Goal: Information Seeking & Learning: Learn about a topic

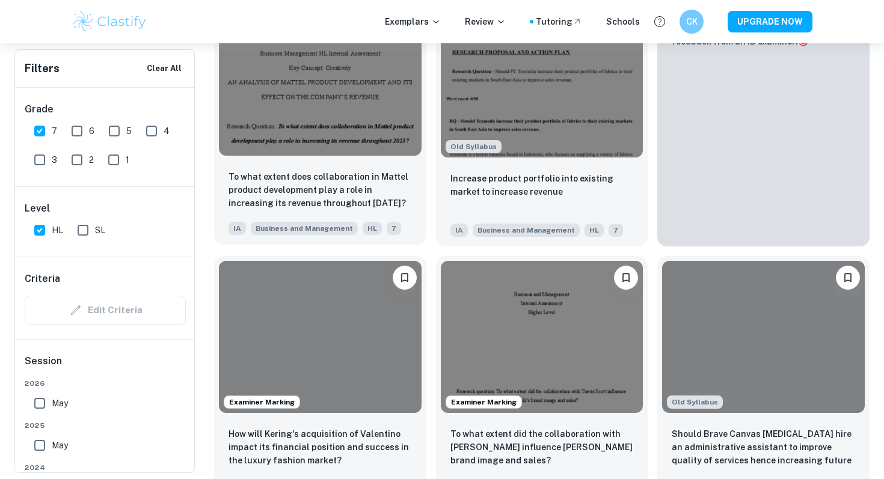
scroll to position [560, 0]
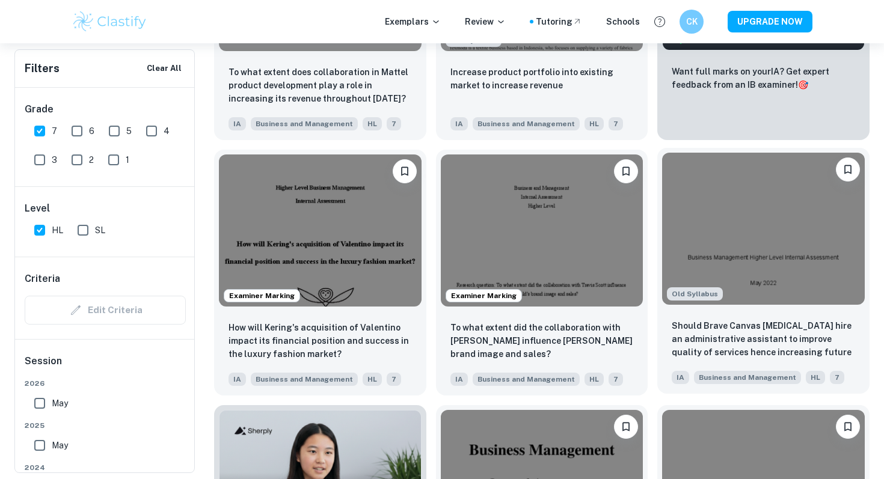
click at [726, 272] on img at bounding box center [763, 229] width 203 height 152
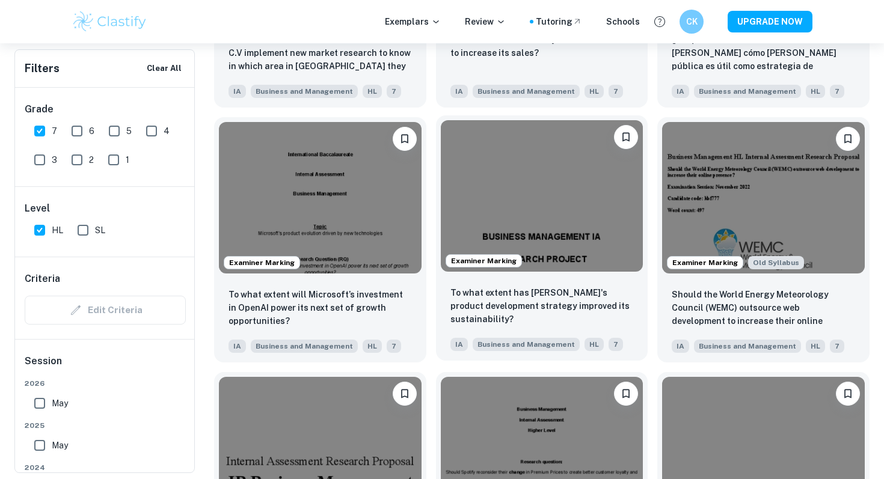
scroll to position [1359, 0]
click at [482, 214] on img at bounding box center [542, 196] width 203 height 152
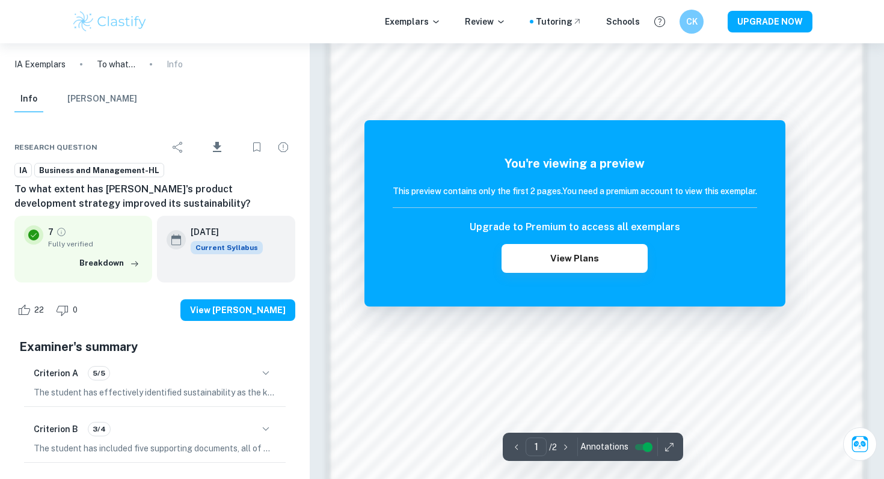
scroll to position [1163, 0]
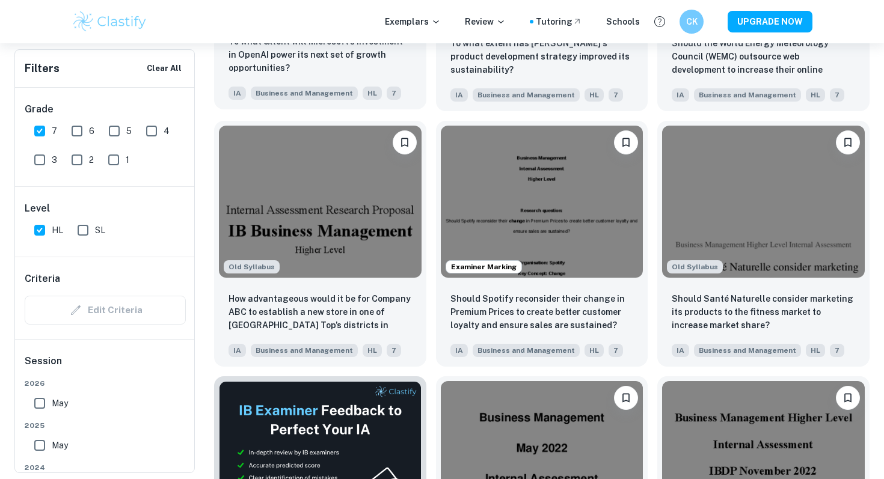
scroll to position [1613, 0]
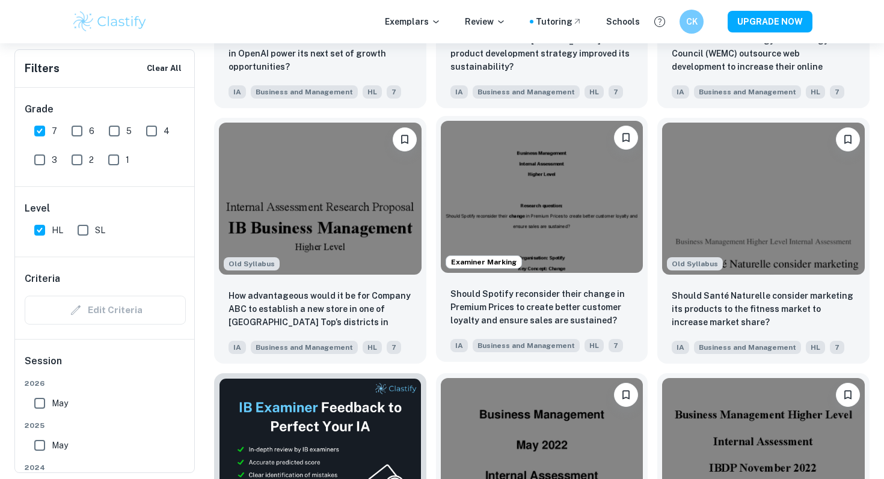
click at [516, 231] on img at bounding box center [542, 197] width 203 height 152
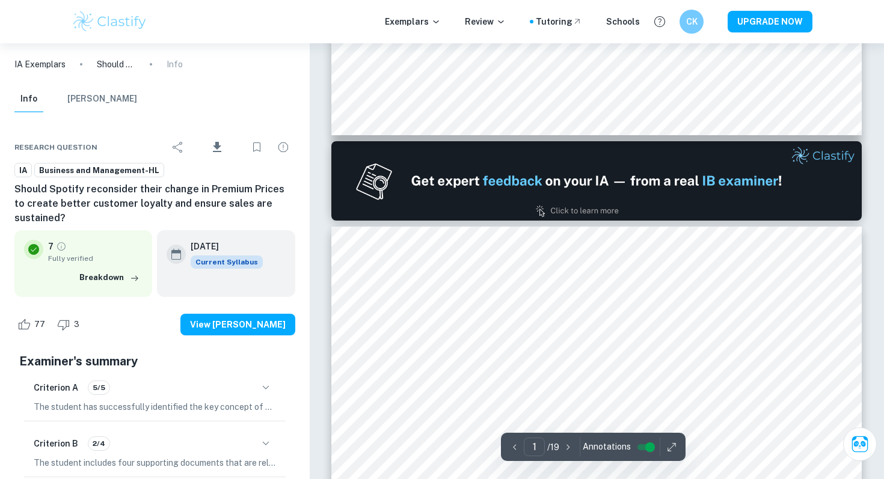
type input "2"
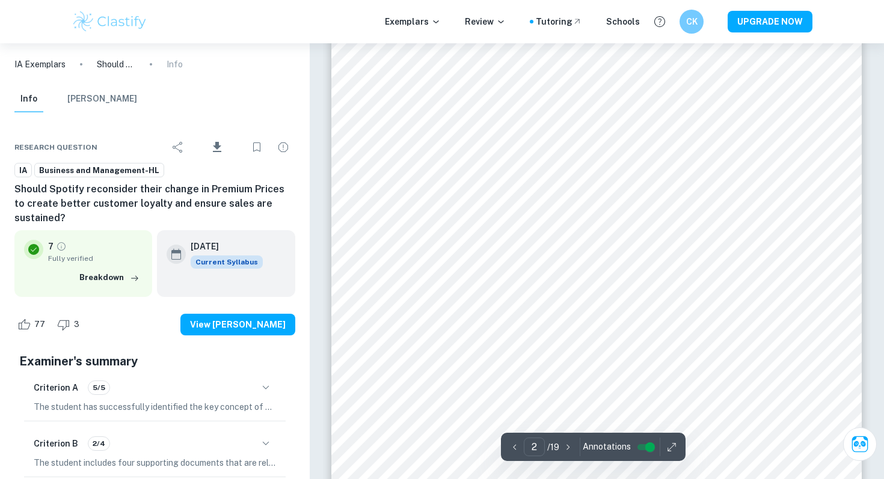
scroll to position [853, 0]
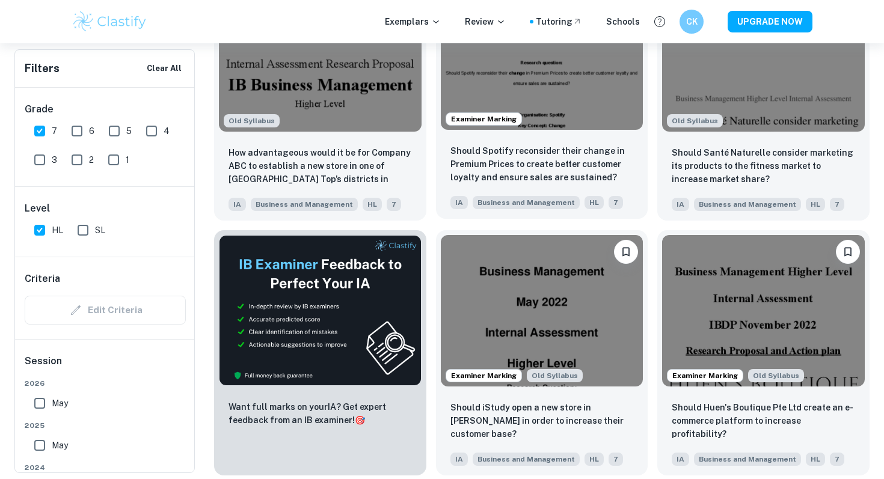
scroll to position [1763, 0]
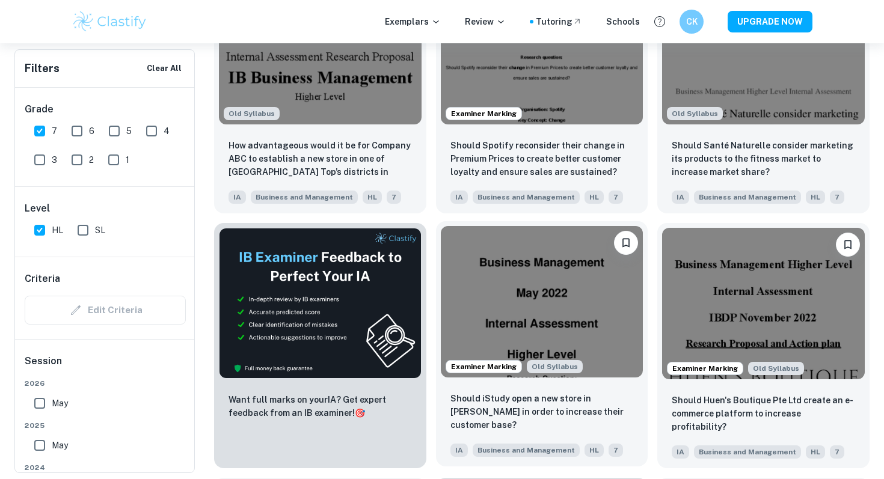
click at [561, 319] on img at bounding box center [542, 302] width 203 height 152
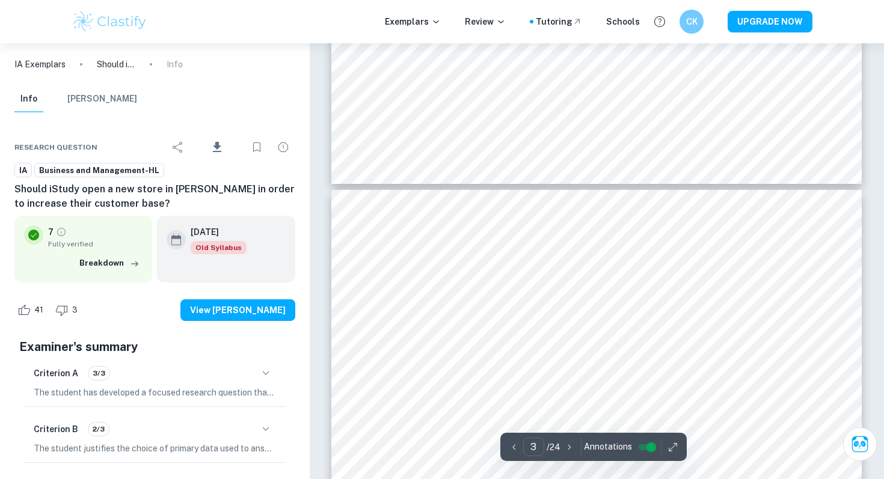
type input "4"
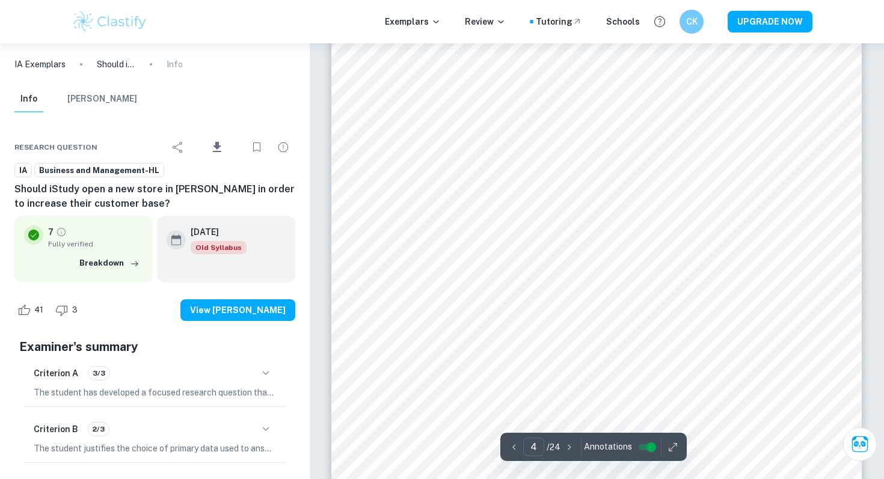
scroll to position [2427, 0]
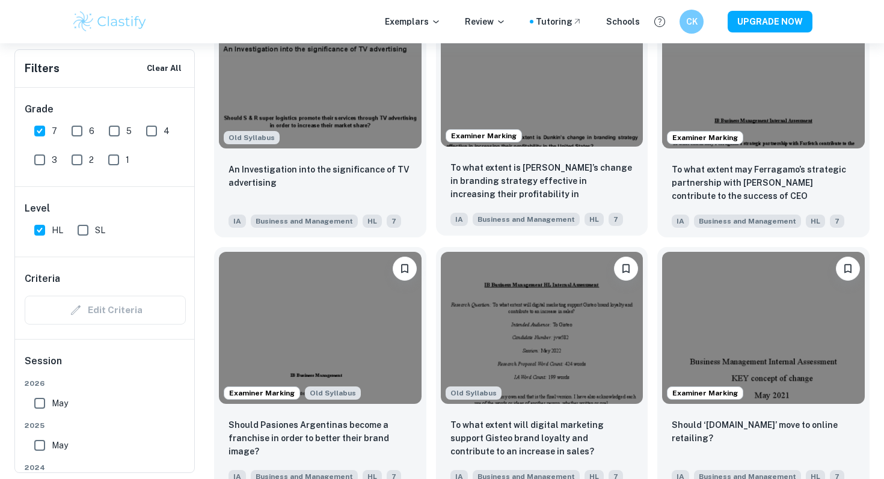
scroll to position [2507, 0]
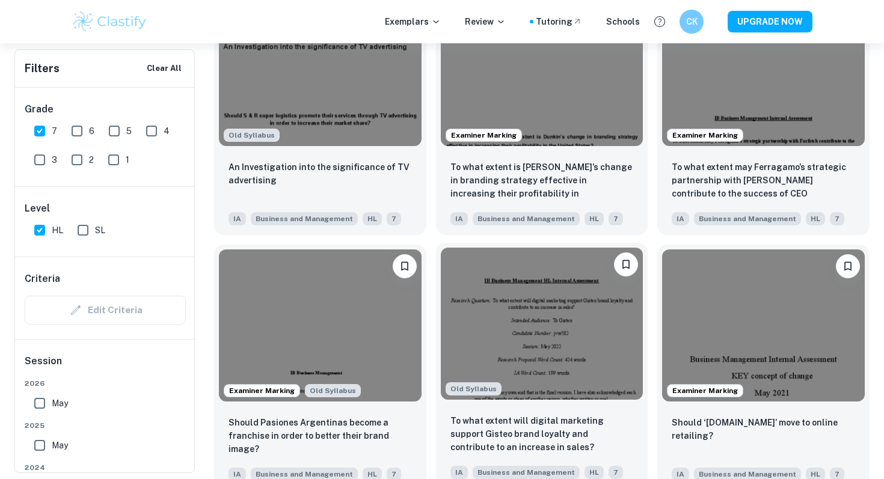
click at [518, 327] on img at bounding box center [542, 324] width 203 height 152
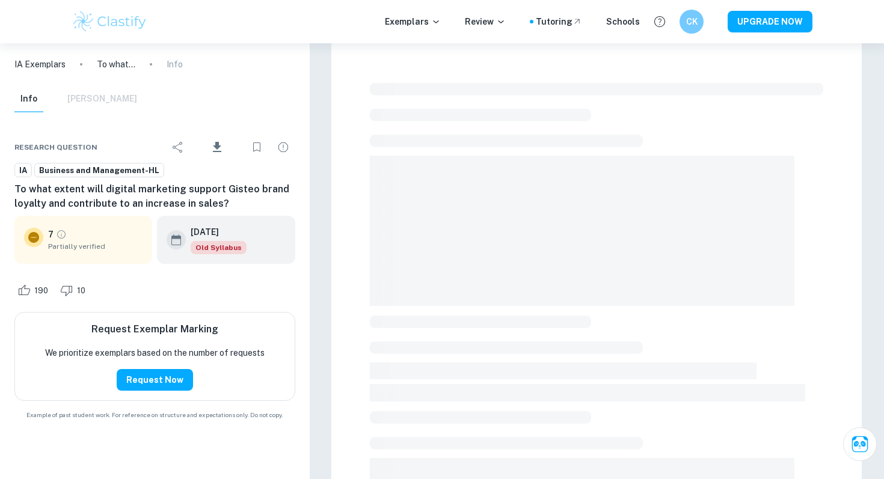
scroll to position [7, 0]
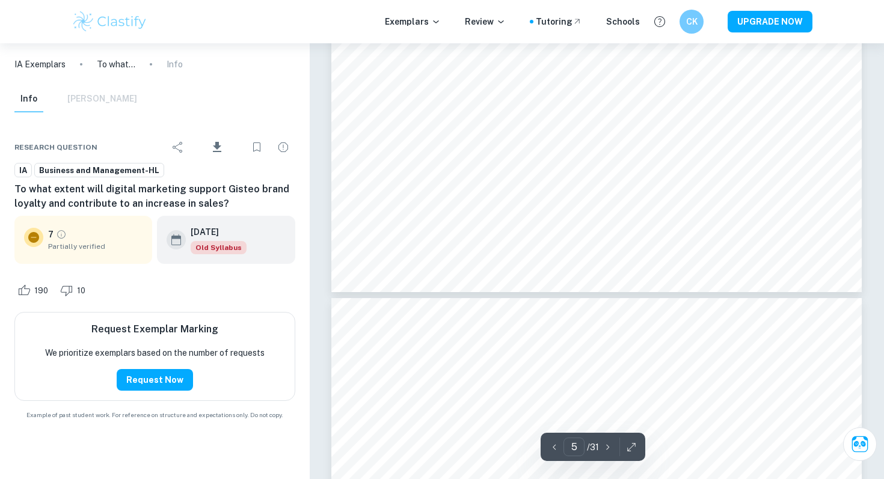
type input "6"
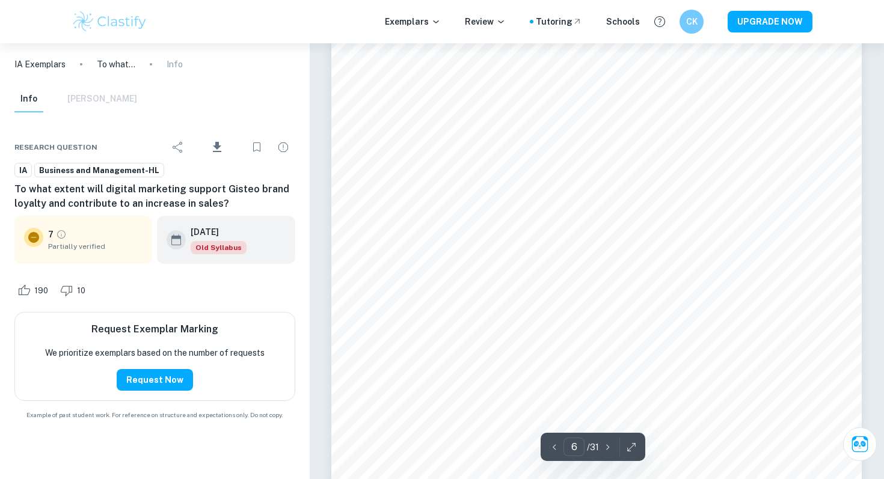
scroll to position [3701, 0]
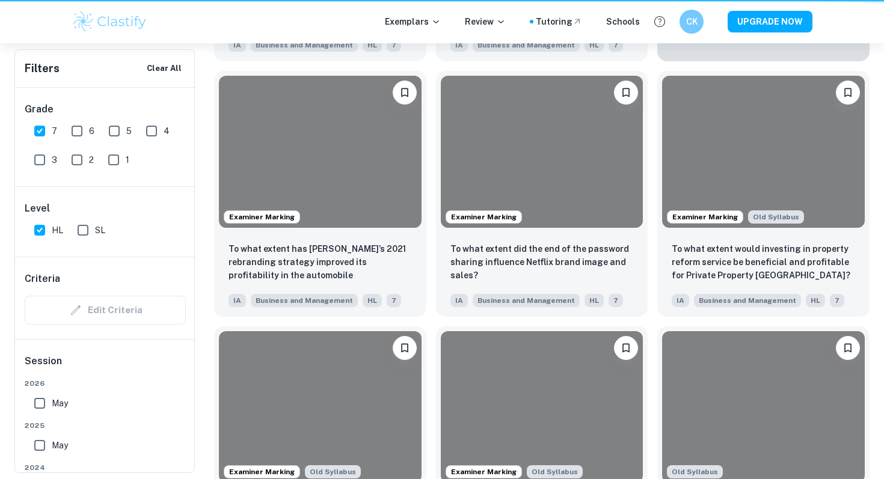
scroll to position [2507, 0]
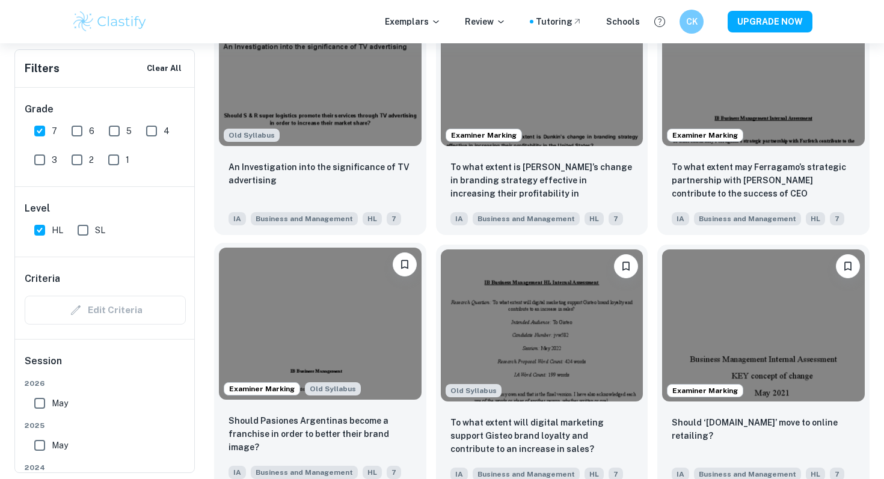
click at [299, 272] on img at bounding box center [320, 324] width 203 height 152
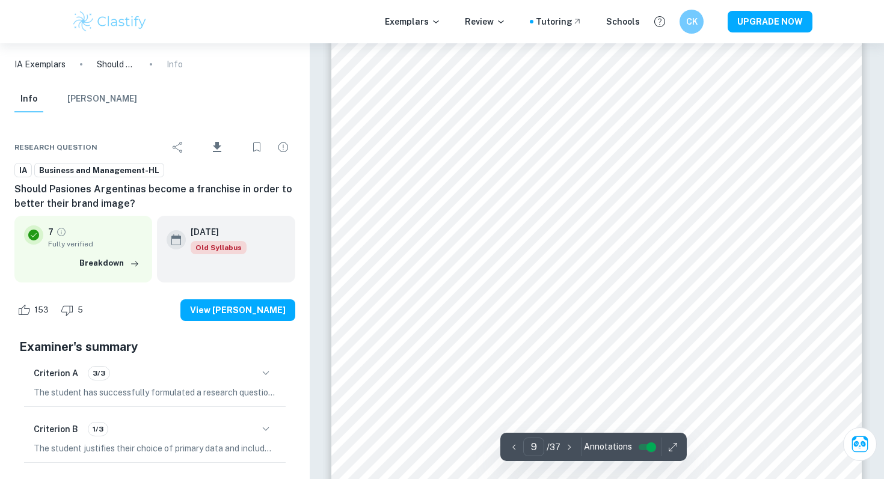
scroll to position [5969, 0]
type input "6"
